Goal: Task Accomplishment & Management: Use online tool/utility

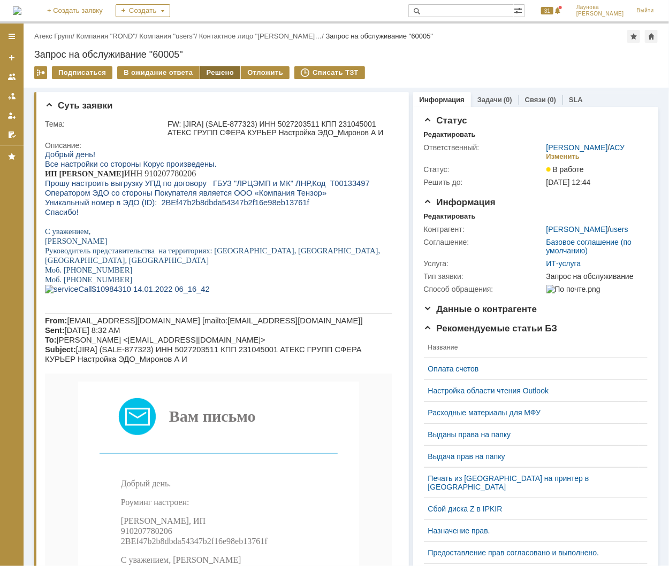
click at [210, 72] on div "Решено" at bounding box center [220, 72] width 41 height 13
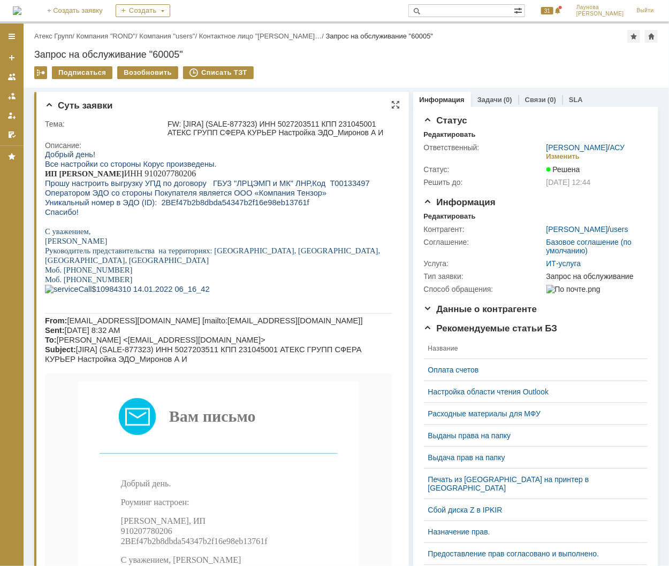
click at [316, 183] on span "Прошу настроить выгрузку УПД по договору ГБУЗ "ЛРЦЭМП и МК" ЛНР,Код Т00133497" at bounding box center [206, 183] width 325 height 9
click at [316, 182] on span "Прошу настроить выгрузку УПД по договору ГБУЗ "ЛРЦЭМП и МК" ЛНР,Код Т00133497" at bounding box center [206, 183] width 325 height 9
copy div "Прошу настроить выгрузку УПД по договору ГБУЗ "ЛРЦЭМП и МК" ЛНР,Код Т00133497"
click at [326, 187] on span "Прошу настроить выгрузку УПД по договору ГБУЗ "ЛРЦЭМП и МК" ЛНР,Код Т00133497" at bounding box center [206, 183] width 325 height 9
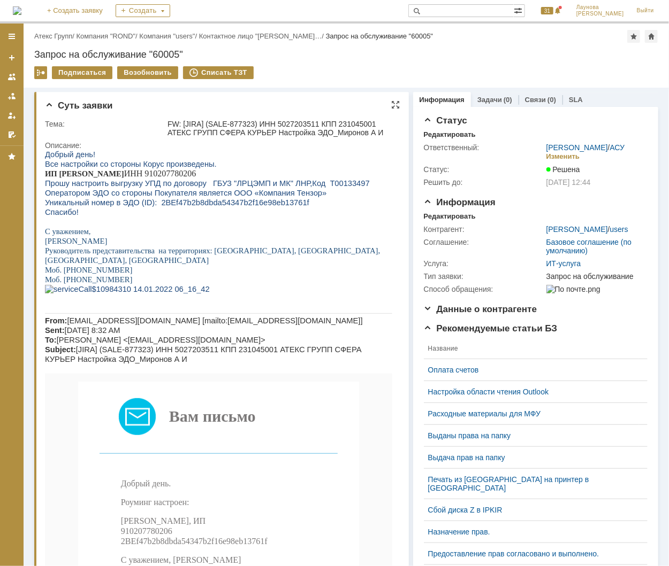
click at [317, 178] on p "ИП [PERSON_NAME] ИНН 910207780206" at bounding box center [217, 173] width 347 height 10
click at [318, 180] on span "Прошу настроить выгрузку УПД по договору ГБУЗ "ЛРЦЭМП и МК" ЛНР,Код Т00133497" at bounding box center [206, 183] width 325 height 9
click at [317, 187] on span "Прошу настроить выгрузку УПД по договору ГБУЗ "ЛРЦЭМП и МК" ЛНР,Код Т00133497" at bounding box center [206, 183] width 325 height 9
click at [317, 185] on span "Прошу настроить выгрузку УПД по договору ГБУЗ "ЛРЦЭМП и МК" ЛНР,Код Т00133497" at bounding box center [206, 183] width 325 height 9
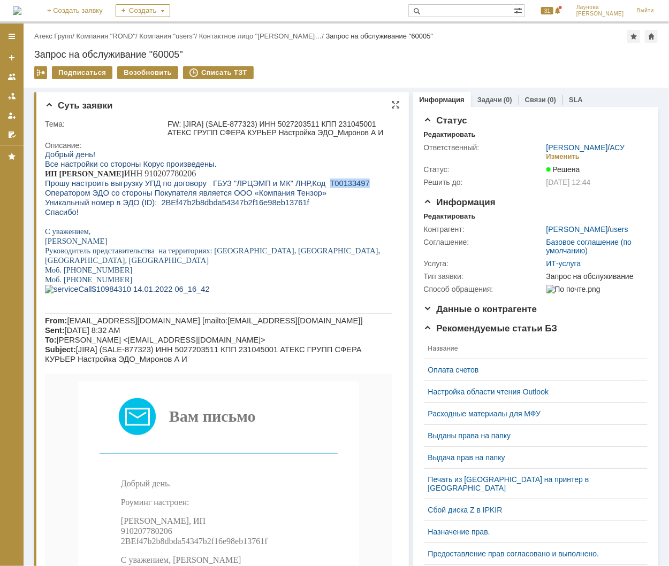
click at [317, 185] on span "Прошу настроить выгрузку УПД по договору ГБУЗ "ЛРЦЭМП и МК" ЛНР,Код Т00133497" at bounding box center [206, 183] width 325 height 9
drag, startPoint x: 317, startPoint y: 185, endPoint x: 310, endPoint y: 197, distance: 14.6
click at [317, 187] on span "Прошу настроить выгрузку УПД по договору ГБУЗ "ЛРЦЭМП и МК" ЛНР,Код Т00133497" at bounding box center [206, 183] width 325 height 9
click at [315, 181] on span "Прошу настроить выгрузку УПД по договору ГБУЗ "ЛРЦЭМП и МК" ЛНР,Код Т00133497" at bounding box center [206, 183] width 325 height 9
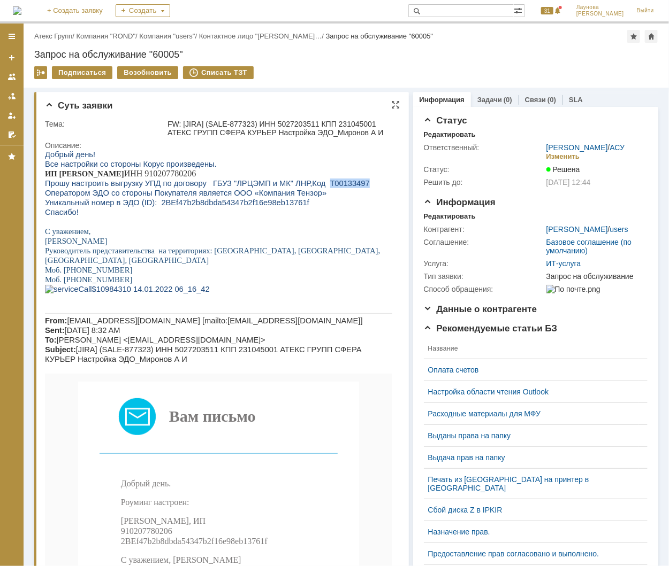
click at [315, 181] on span "Прошу настроить выгрузку УПД по договору ГБУЗ "ЛРЦЭМП и МК" ЛНР,Код Т00133497" at bounding box center [206, 183] width 325 height 9
